Goal: Transaction & Acquisition: Purchase product/service

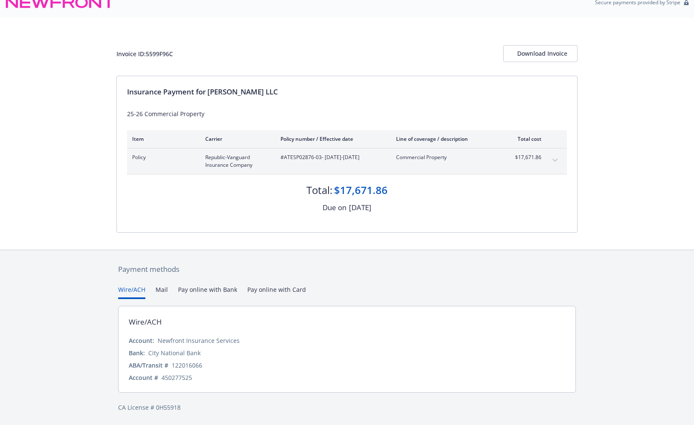
scroll to position [12, 0]
click at [221, 289] on button "Pay online with Bank" at bounding box center [207, 292] width 59 height 14
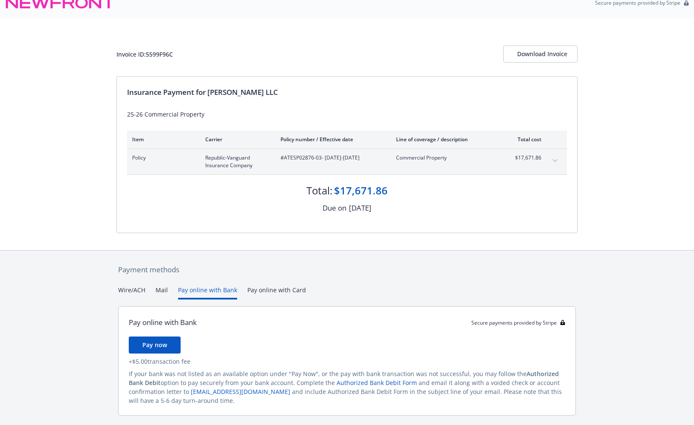
click at [152, 343] on span "Pay now" at bounding box center [154, 344] width 25 height 8
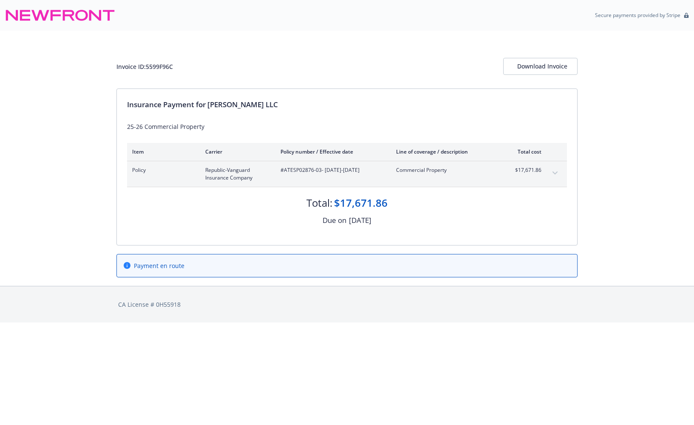
scroll to position [0, 0]
